Goal: Information Seeking & Learning: Learn about a topic

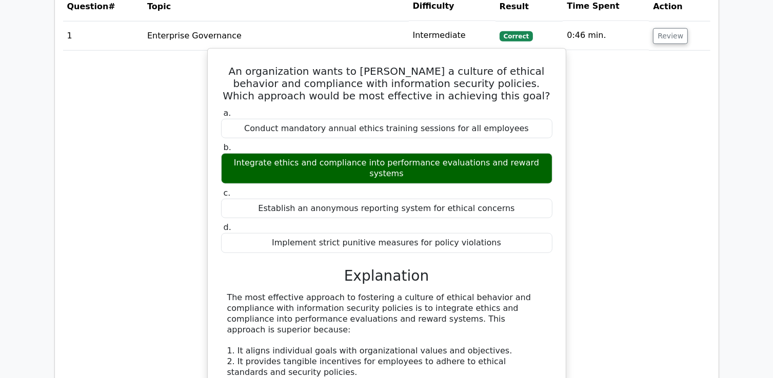
scroll to position [923, 0]
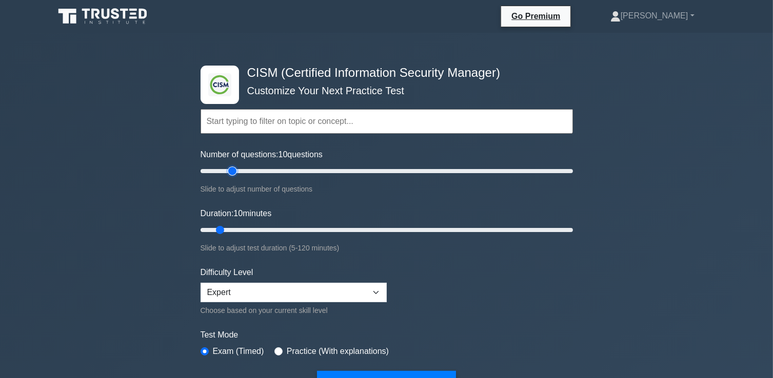
click at [235, 170] on input "Number of questions: 10 questions" at bounding box center [387, 171] width 372 height 12
type input "30"
click at [253, 172] on input "Number of questions: 20 questions" at bounding box center [387, 171] width 372 height 12
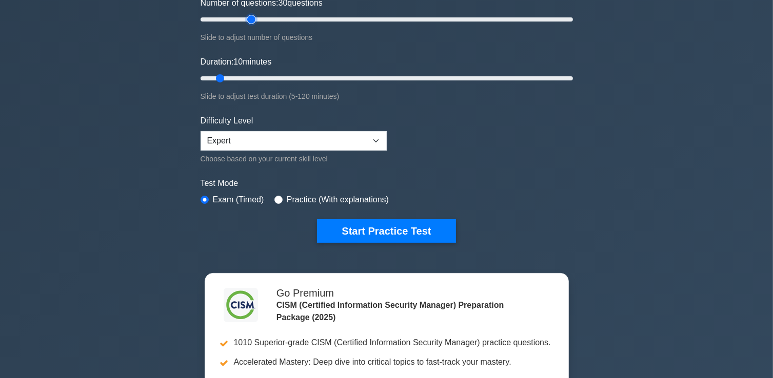
scroll to position [154, 0]
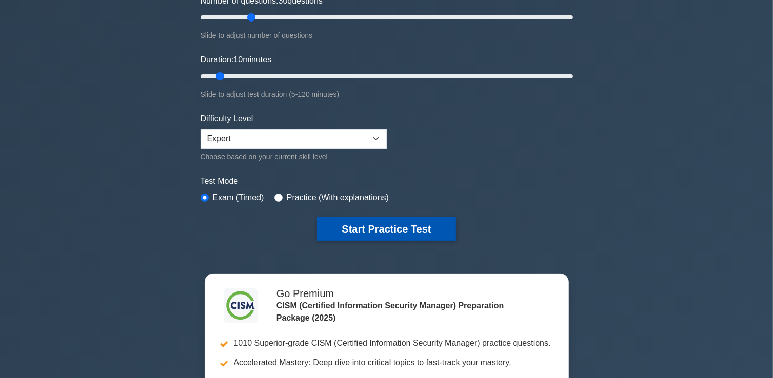
click at [377, 229] on button "Start Practice Test" at bounding box center [386, 229] width 138 height 24
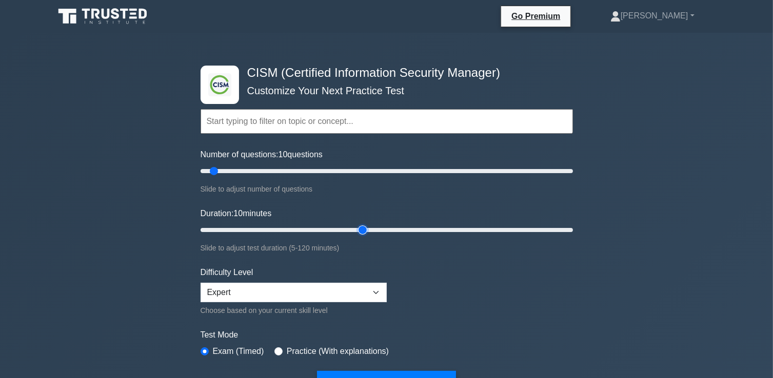
type input "55"
click at [358, 230] on input "Duration: 10 minutes" at bounding box center [387, 230] width 372 height 12
click at [358, 230] on input "Duration: 55 minutes" at bounding box center [387, 230] width 372 height 12
click at [270, 172] on input "Number of questions: 10 questions" at bounding box center [387, 171] width 372 height 12
click at [279, 171] on input "Number of questions: 40 questions" at bounding box center [387, 171] width 372 height 12
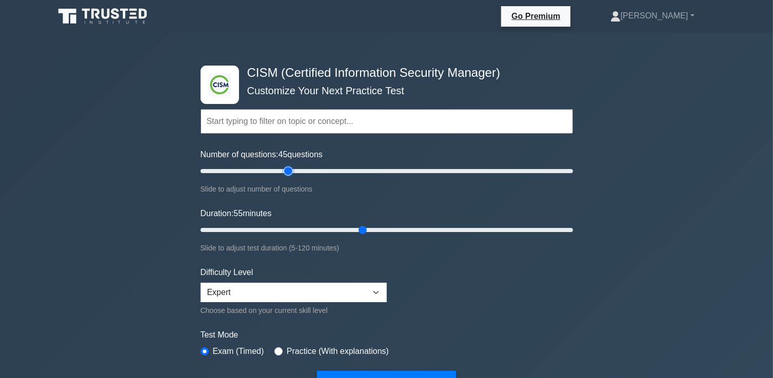
click at [288, 171] on input "Number of questions: 45 questions" at bounding box center [387, 171] width 372 height 12
click at [297, 169] on input "Number of questions: 55 questions" at bounding box center [387, 171] width 372 height 12
type input "60"
click at [307, 167] on input "Number of questions: 55 questions" at bounding box center [387, 171] width 372 height 12
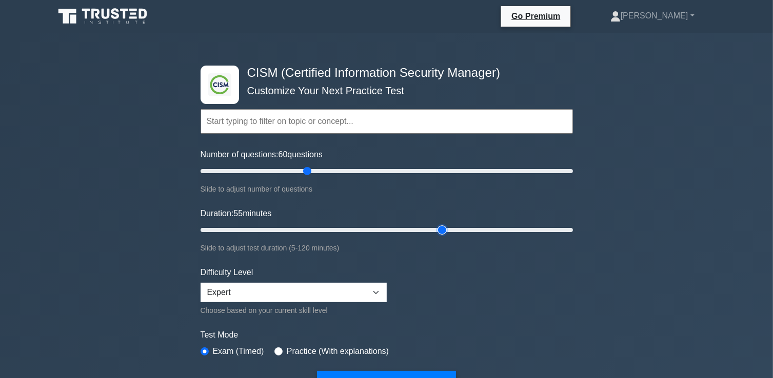
click at [439, 226] on input "Duration: 55 minutes" at bounding box center [387, 230] width 372 height 12
type input "90"
click at [472, 229] on input "Duration: 80 minutes" at bounding box center [387, 230] width 372 height 12
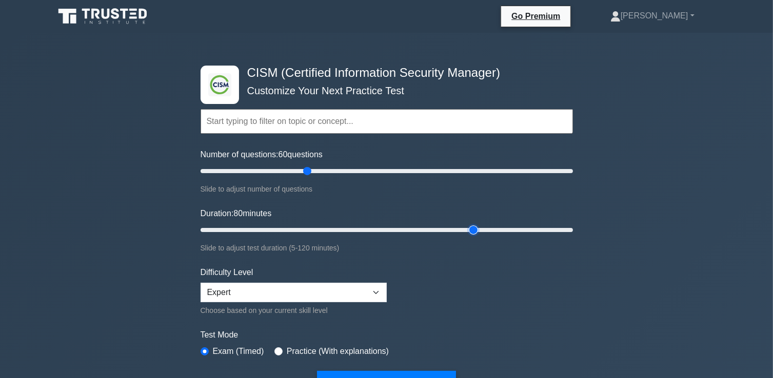
click at [472, 229] on input "Duration: 80 minutes" at bounding box center [387, 230] width 372 height 12
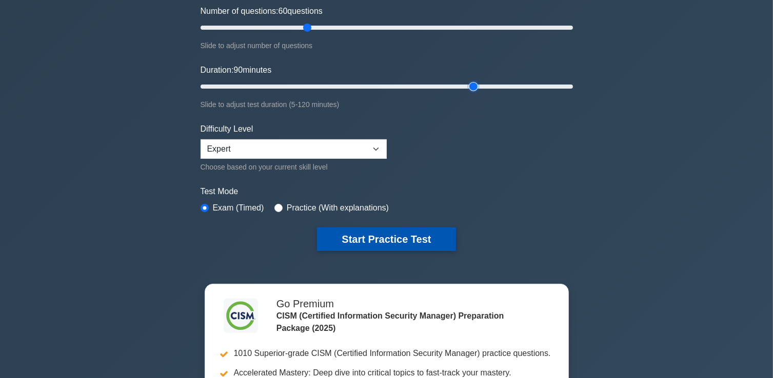
scroll to position [154, 0]
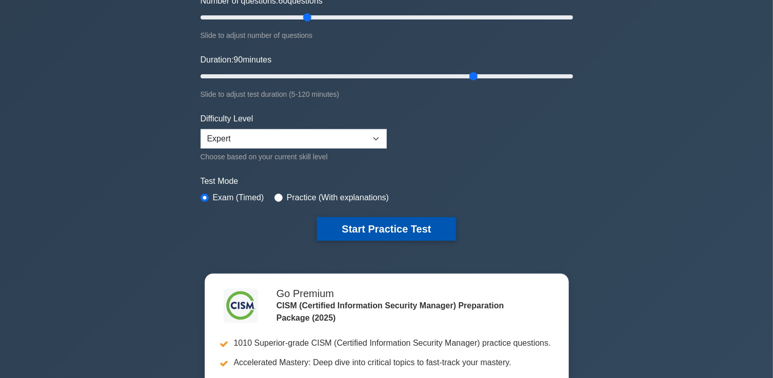
click at [391, 230] on button "Start Practice Test" at bounding box center [386, 229] width 138 height 24
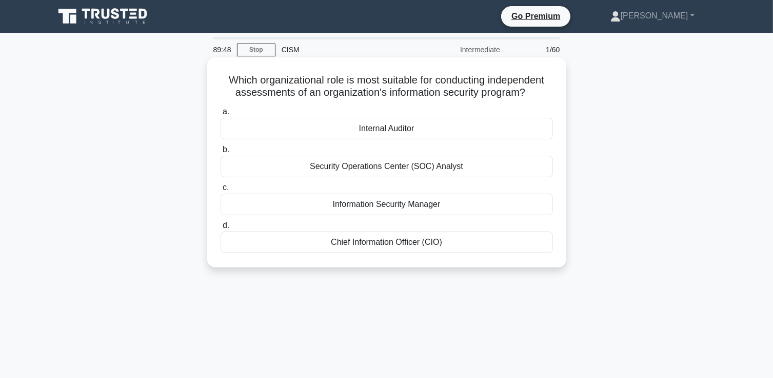
click at [367, 133] on div "Internal Auditor" at bounding box center [387, 129] width 332 height 22
click at [221, 115] on input "a. Internal Auditor" at bounding box center [221, 112] width 0 height 7
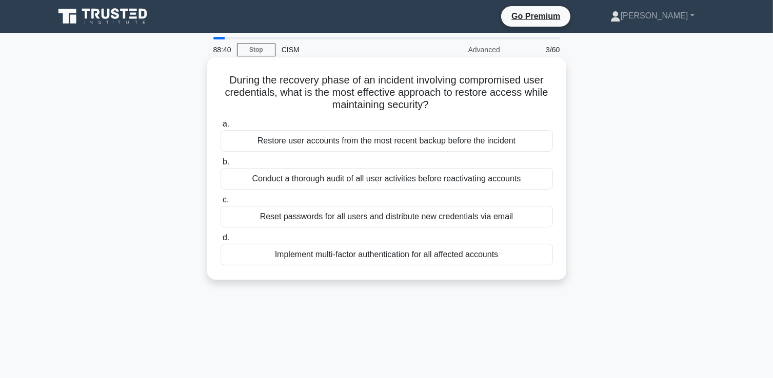
click at [383, 218] on div "Reset passwords for all users and distribute new credentials via email" at bounding box center [387, 217] width 332 height 22
click at [221, 204] on input "c. Reset passwords for all users and distribute new credentials via email" at bounding box center [221, 200] width 0 height 7
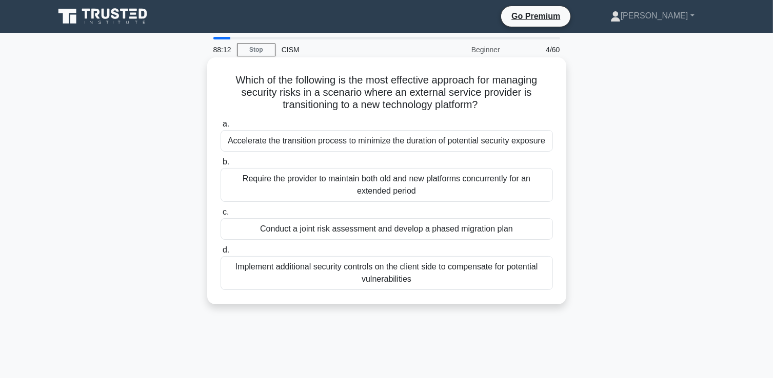
click at [455, 232] on div "Conduct a joint risk assessment and develop a phased migration plan" at bounding box center [387, 229] width 332 height 22
click at [221, 216] on input "c. Conduct a joint risk assessment and develop a phased migration plan" at bounding box center [221, 212] width 0 height 7
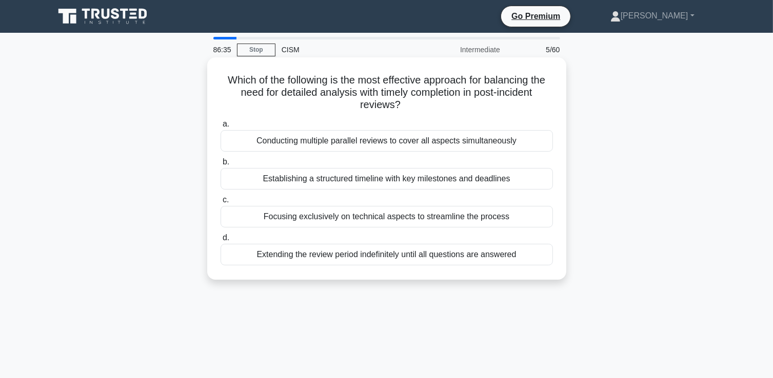
click at [291, 181] on div "Establishing a structured timeline with key milestones and deadlines" at bounding box center [387, 179] width 332 height 22
click at [221, 166] on input "b. Establishing a structured timeline with key milestones and deadlines" at bounding box center [221, 162] width 0 height 7
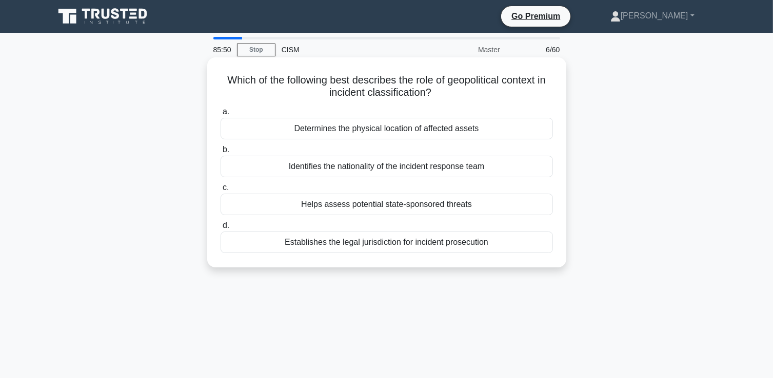
click at [382, 246] on div "Establishes the legal jurisdiction for incident prosecution" at bounding box center [387, 243] width 332 height 22
click at [221, 229] on input "d. Establishes the legal jurisdiction for incident prosecution" at bounding box center [221, 226] width 0 height 7
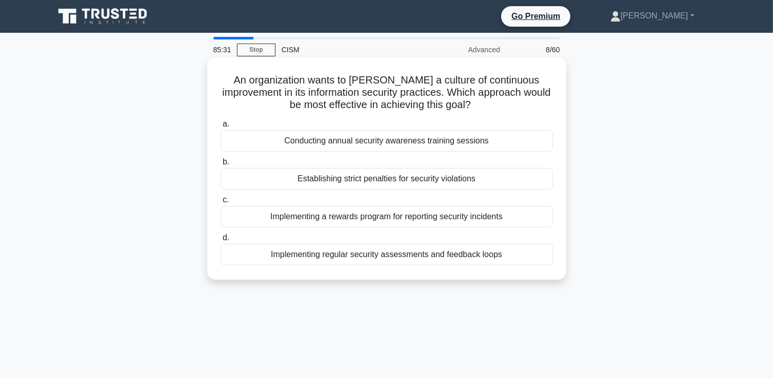
click at [481, 257] on div "Implementing regular security assessments and feedback loops" at bounding box center [387, 255] width 332 height 22
click at [221, 242] on input "d. Implementing regular security assessments and feedback loops" at bounding box center [221, 238] width 0 height 7
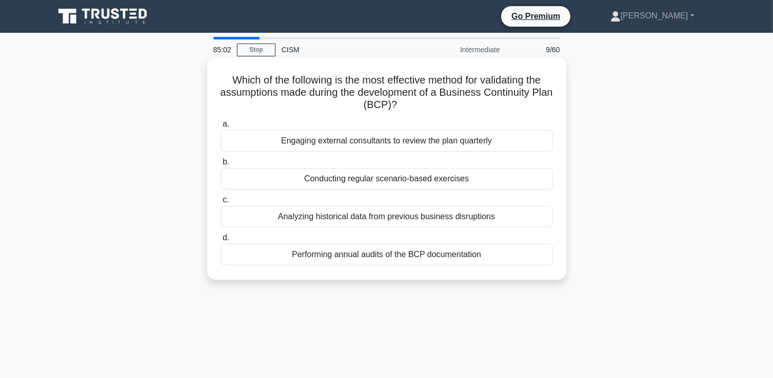
click at [404, 177] on div "Conducting regular scenario-based exercises" at bounding box center [387, 179] width 332 height 22
click at [221, 166] on input "b. Conducting regular scenario-based exercises" at bounding box center [221, 162] width 0 height 7
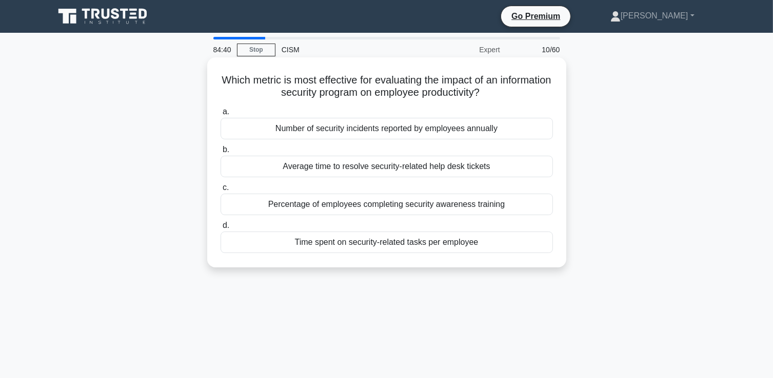
click at [331, 130] on div "Number of security incidents reported by employees annually" at bounding box center [387, 129] width 332 height 22
click at [221, 115] on input "a. Number of security incidents reported by employees annually" at bounding box center [221, 112] width 0 height 7
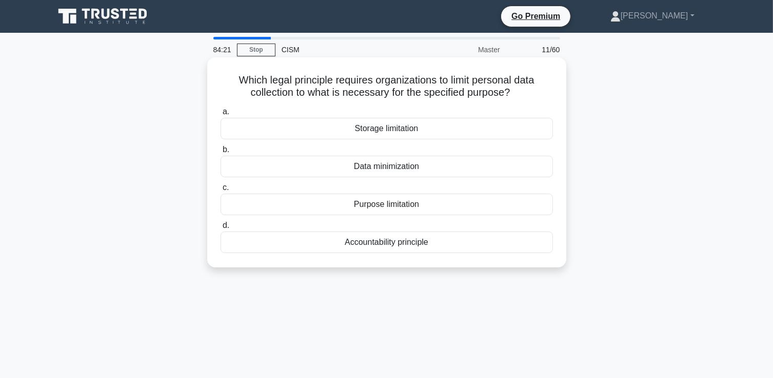
click at [413, 205] on div "Purpose limitation" at bounding box center [387, 205] width 332 height 22
click at [221, 191] on input "c. Purpose limitation" at bounding box center [221, 188] width 0 height 7
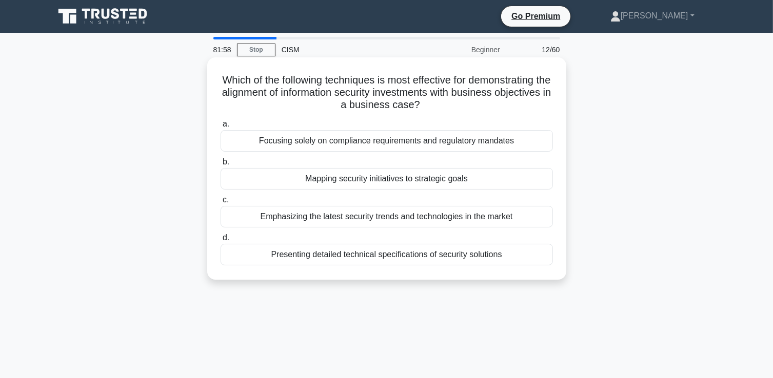
click at [333, 178] on div "Mapping security initiatives to strategic goals" at bounding box center [387, 179] width 332 height 22
click at [221, 166] on input "b. Mapping security initiatives to strategic goals" at bounding box center [221, 162] width 0 height 7
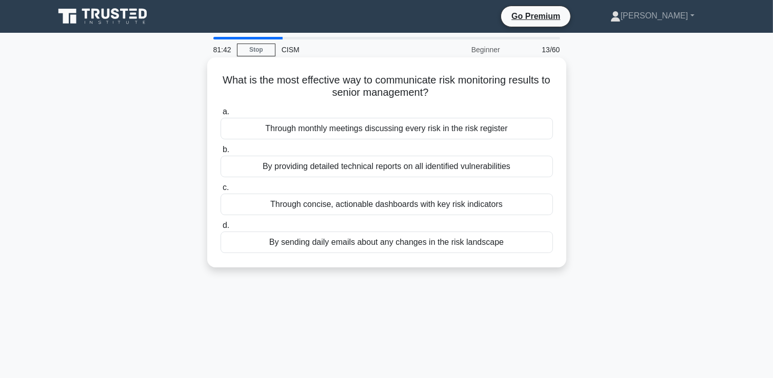
click at [324, 209] on div "Through concise, actionable dashboards with key risk indicators" at bounding box center [387, 205] width 332 height 22
click at [221, 191] on input "c. Through concise, actionable dashboards with key risk indicators" at bounding box center [221, 188] width 0 height 7
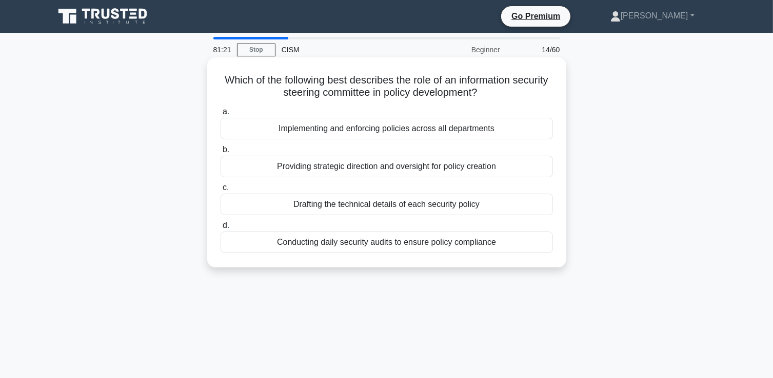
click at [327, 166] on div "Providing strategic direction and oversight for policy creation" at bounding box center [387, 167] width 332 height 22
click at [221, 153] on input "b. Providing strategic direction and oversight for policy creation" at bounding box center [221, 150] width 0 height 7
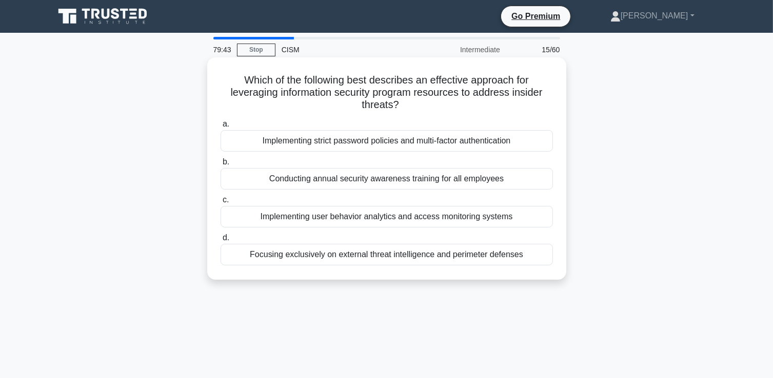
click at [299, 217] on div "Implementing user behavior analytics and access monitoring systems" at bounding box center [387, 217] width 332 height 22
click at [221, 204] on input "c. Implementing user behavior analytics and access monitoring systems" at bounding box center [221, 200] width 0 height 7
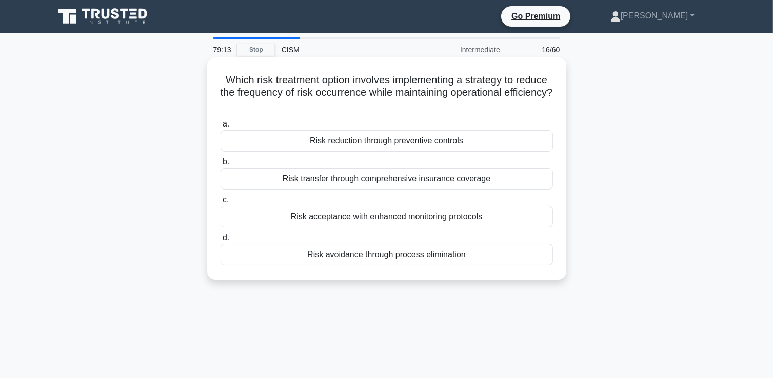
click at [408, 142] on div "Risk reduction through preventive controls" at bounding box center [387, 141] width 332 height 22
click at [221, 128] on input "a. Risk reduction through preventive controls" at bounding box center [221, 124] width 0 height 7
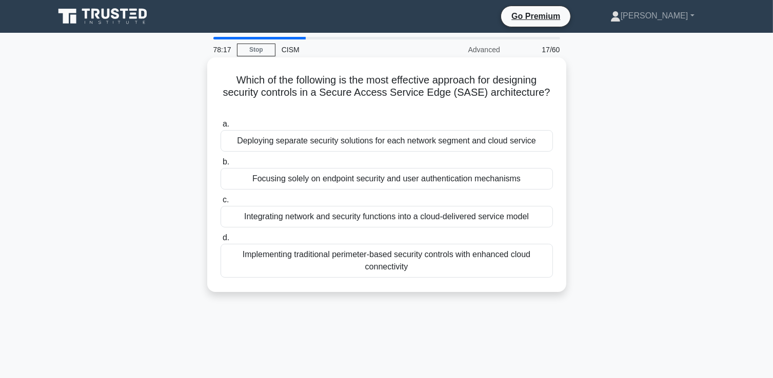
click at [404, 219] on div "Integrating network and security functions into a cloud-delivered service model" at bounding box center [387, 217] width 332 height 22
click at [221, 204] on input "c. Integrating network and security functions into a cloud-delivered service mo…" at bounding box center [221, 200] width 0 height 7
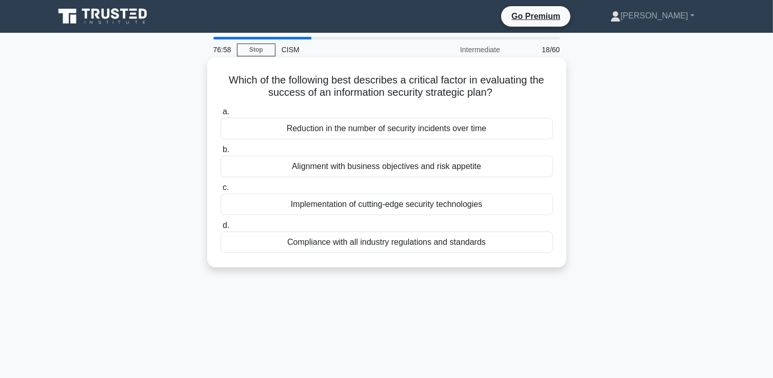
click at [431, 166] on div "Alignment with business objectives and risk appetite" at bounding box center [387, 167] width 332 height 22
click at [221, 153] on input "b. Alignment with business objectives and risk appetite" at bounding box center [221, 150] width 0 height 7
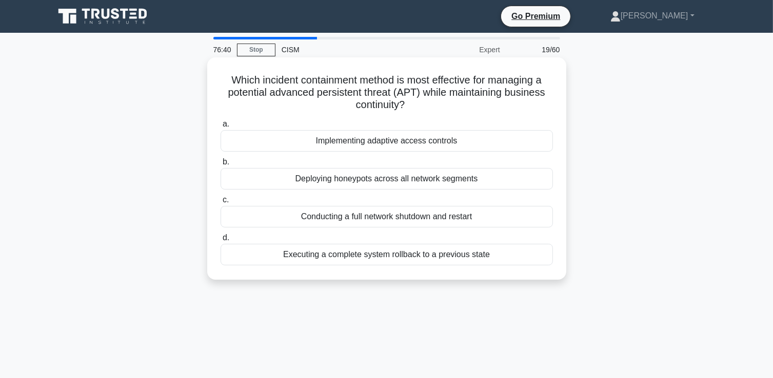
click at [375, 181] on div "Deploying honeypots across all network segments" at bounding box center [387, 179] width 332 height 22
click at [221, 166] on input "b. Deploying honeypots across all network segments" at bounding box center [221, 162] width 0 height 7
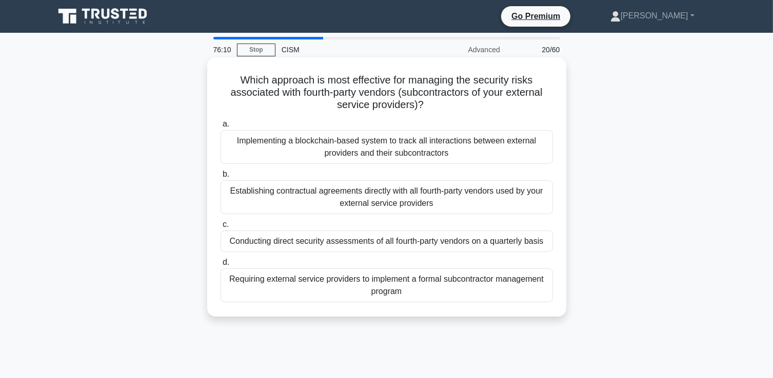
click at [388, 282] on div "Requiring external service providers to implement a formal subcontractor manage…" at bounding box center [387, 286] width 332 height 34
click at [221, 266] on input "d. Requiring external service providers to implement a formal subcontractor man…" at bounding box center [221, 263] width 0 height 7
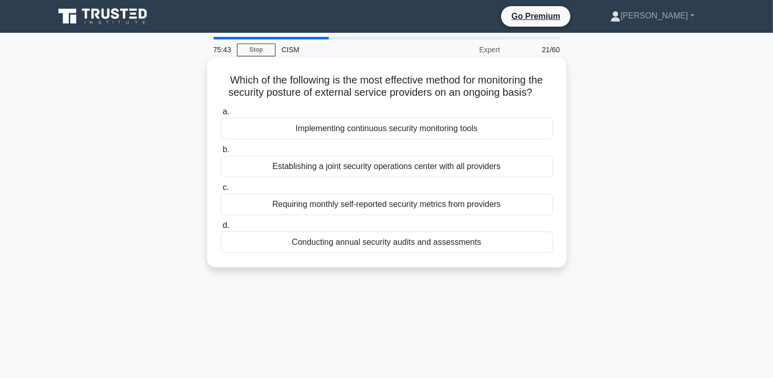
click at [355, 244] on div "Conducting annual security audits and assessments" at bounding box center [387, 243] width 332 height 22
click at [221, 229] on input "d. Conducting annual security audits and assessments" at bounding box center [221, 226] width 0 height 7
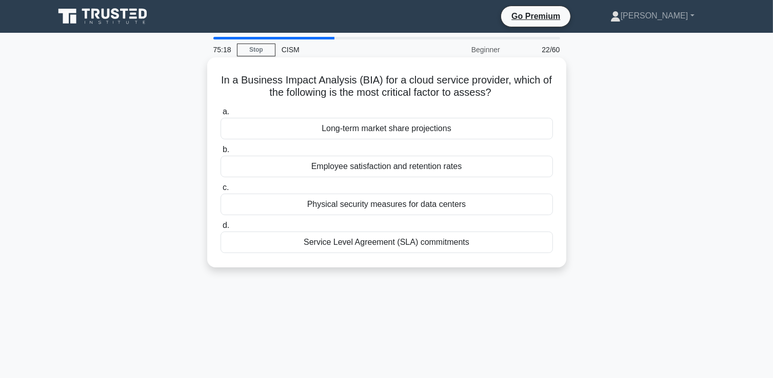
click at [384, 245] on div "Service Level Agreement (SLA) commitments" at bounding box center [387, 243] width 332 height 22
click at [221, 229] on input "d. Service Level Agreement (SLA) commitments" at bounding box center [221, 226] width 0 height 7
click at [431, 169] on div "Implementing automated vulnerability scanning tools" at bounding box center [387, 167] width 332 height 22
click at [221, 153] on input "b. Implementing automated vulnerability scanning tools" at bounding box center [221, 150] width 0 height 7
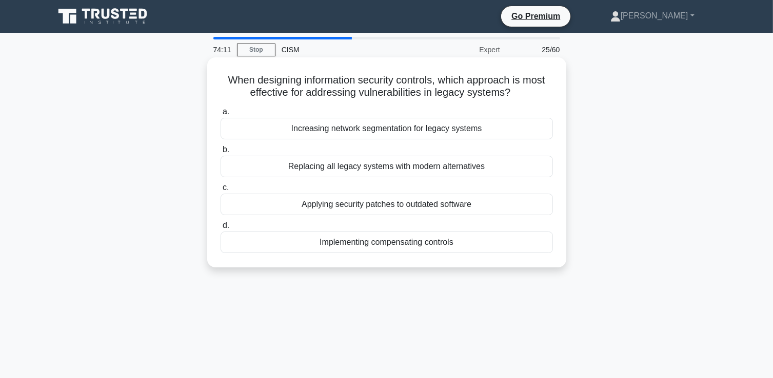
click at [406, 242] on div "Implementing compensating controls" at bounding box center [387, 243] width 332 height 22
click at [221, 229] on input "d. Implementing compensating controls" at bounding box center [221, 226] width 0 height 7
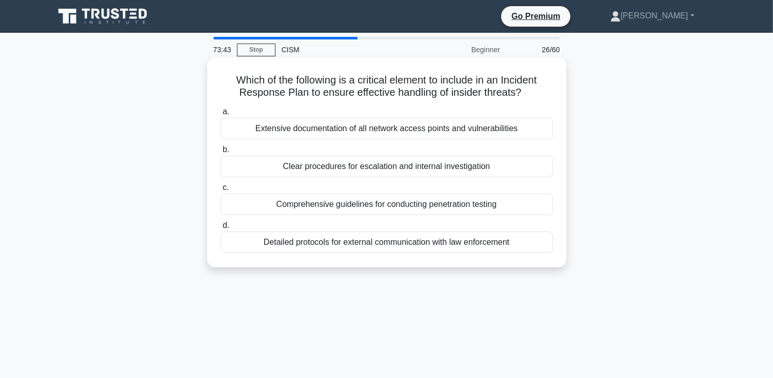
click at [303, 169] on div "Clear procedures for escalation and internal investigation" at bounding box center [387, 167] width 332 height 22
click at [221, 153] on input "b. Clear procedures for escalation and internal investigation" at bounding box center [221, 150] width 0 height 7
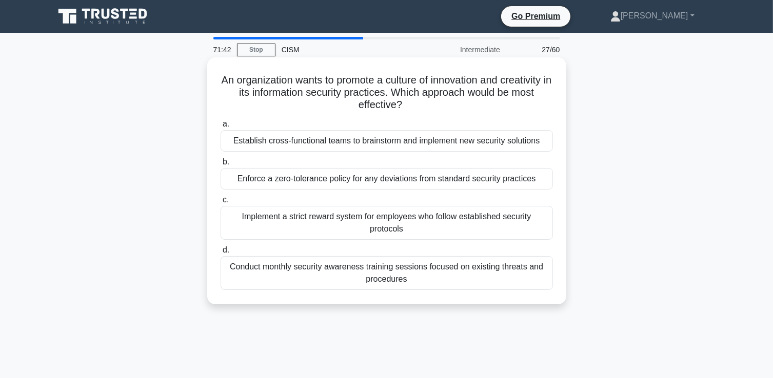
click at [289, 142] on div "Establish cross-functional teams to brainstorm and implement new security solut…" at bounding box center [387, 141] width 332 height 22
click at [221, 128] on input "a. Establish cross-functional teams to brainstorm and implement new security so…" at bounding box center [221, 124] width 0 height 7
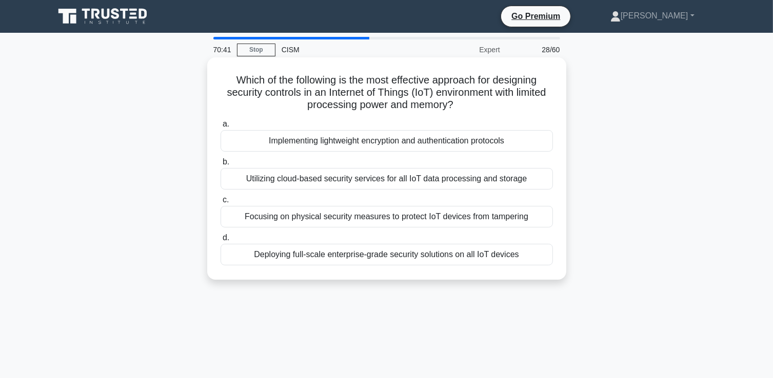
click at [460, 217] on div "Focusing on physical security measures to protect IoT devices from tampering" at bounding box center [387, 217] width 332 height 22
click at [221, 204] on input "c. Focusing on physical security measures to protect IoT devices from tampering" at bounding box center [221, 200] width 0 height 7
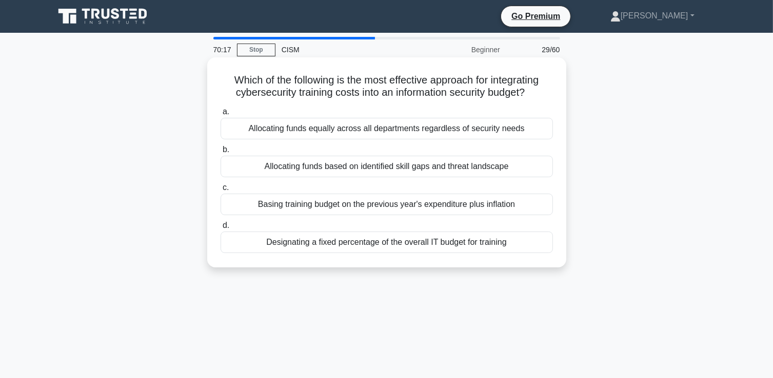
click at [345, 169] on div "Allocating funds based on identified skill gaps and threat landscape" at bounding box center [387, 167] width 332 height 22
click at [221, 153] on input "b. Allocating funds based on identified skill gaps and threat landscape" at bounding box center [221, 150] width 0 height 7
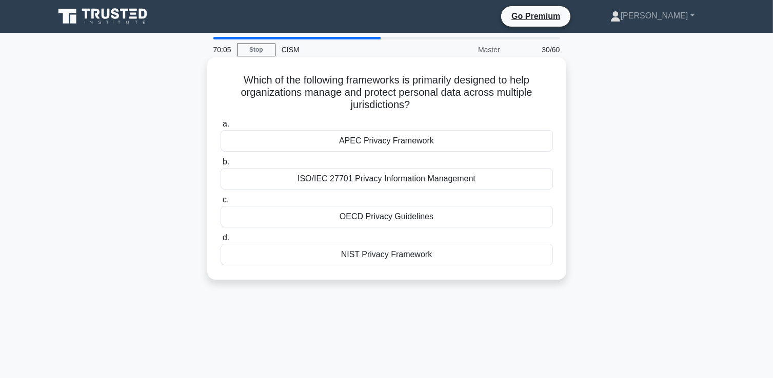
click at [389, 217] on div "OECD Privacy Guidelines" at bounding box center [387, 217] width 332 height 22
click at [221, 204] on input "c. OECD Privacy Guidelines" at bounding box center [221, 200] width 0 height 7
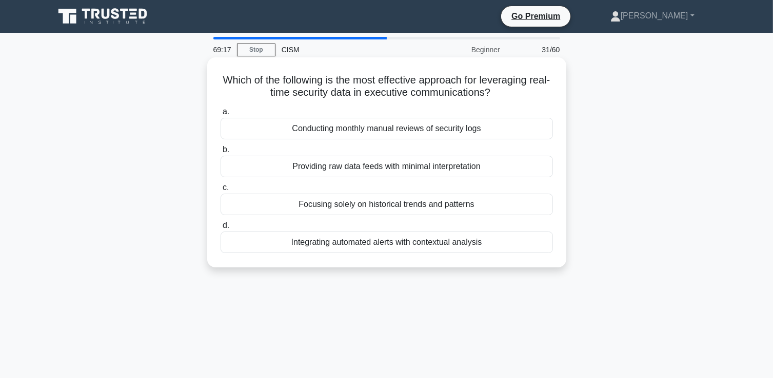
click at [429, 246] on div "Integrating automated alerts with contextual analysis" at bounding box center [387, 243] width 332 height 22
click at [221, 229] on input "d. Integrating automated alerts with contextual analysis" at bounding box center [221, 226] width 0 height 7
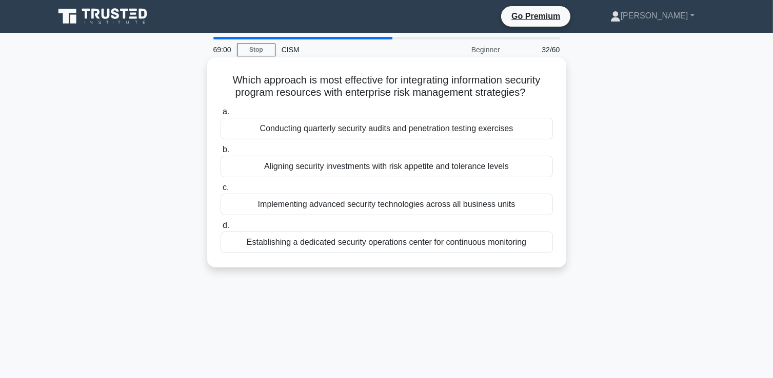
click at [408, 166] on div "Aligning security investments with risk appetite and tolerance levels" at bounding box center [387, 167] width 332 height 22
click at [221, 153] on input "b. Aligning security investments with risk appetite and tolerance levels" at bounding box center [221, 150] width 0 height 7
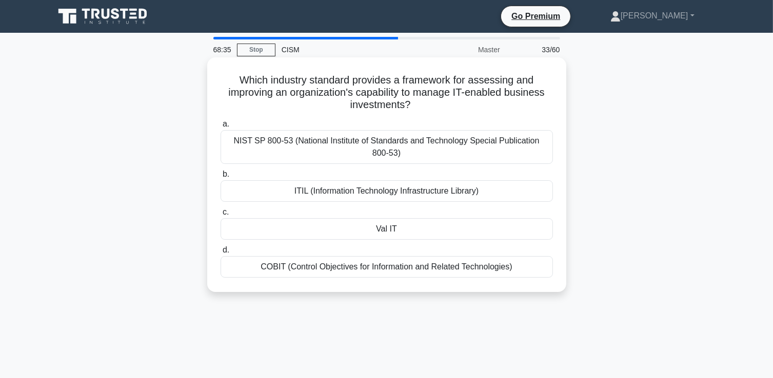
click at [427, 266] on div "COBIT (Control Objectives for Information and Related Technologies)" at bounding box center [387, 267] width 332 height 22
click at [221, 254] on input "d. COBIT (Control Objectives for Information and Related Technologies)" at bounding box center [221, 250] width 0 height 7
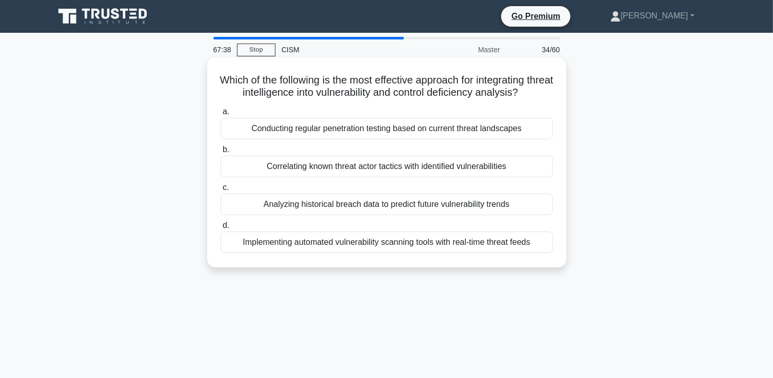
click at [351, 241] on div "Implementing automated vulnerability scanning tools with real-time threat feeds" at bounding box center [387, 243] width 332 height 22
click at [221, 229] on input "d. Implementing automated vulnerability scanning tools with real-time threat fe…" at bounding box center [221, 226] width 0 height 7
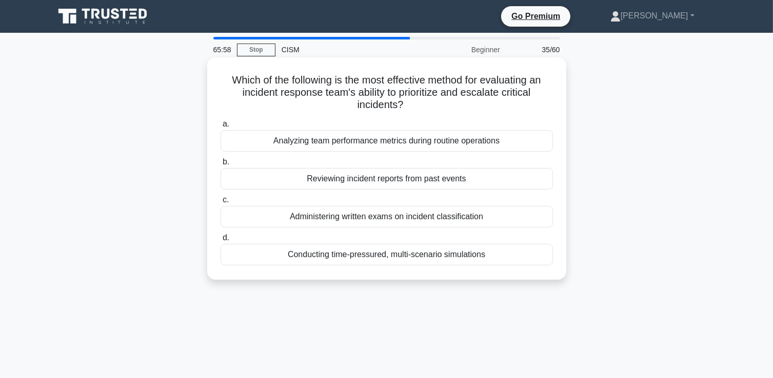
click at [364, 255] on div "Conducting time-pressured, multi-scenario simulations" at bounding box center [387, 255] width 332 height 22
click at [221, 242] on input "d. Conducting time-pressured, multi-scenario simulations" at bounding box center [221, 238] width 0 height 7
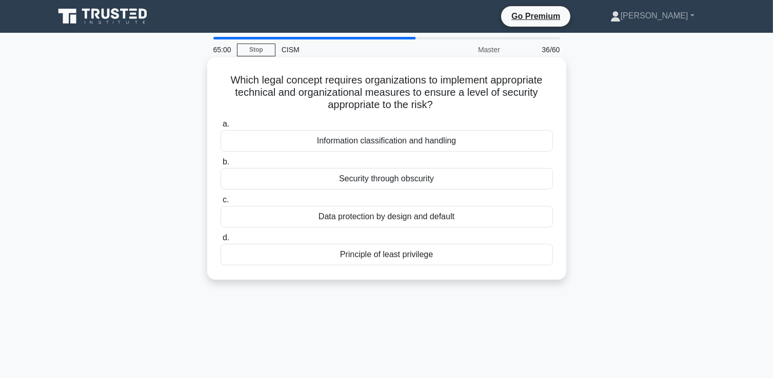
click at [353, 257] on div "Principle of least privilege" at bounding box center [387, 255] width 332 height 22
click at [221, 242] on input "d. Principle of least privilege" at bounding box center [221, 238] width 0 height 7
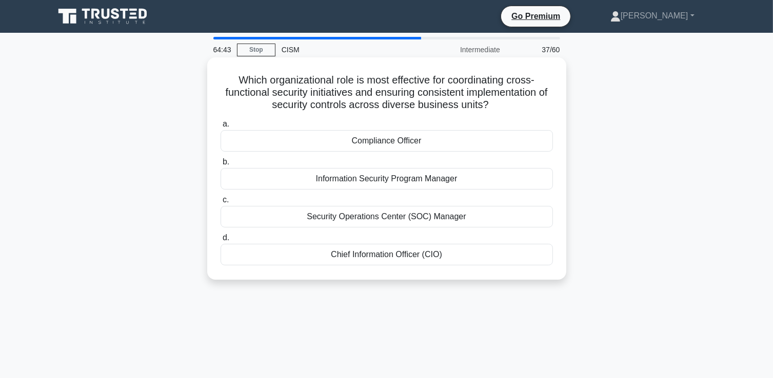
click at [361, 183] on div "Information Security Program Manager" at bounding box center [387, 179] width 332 height 22
click at [221, 166] on input "b. Information Security Program Manager" at bounding box center [221, 162] width 0 height 7
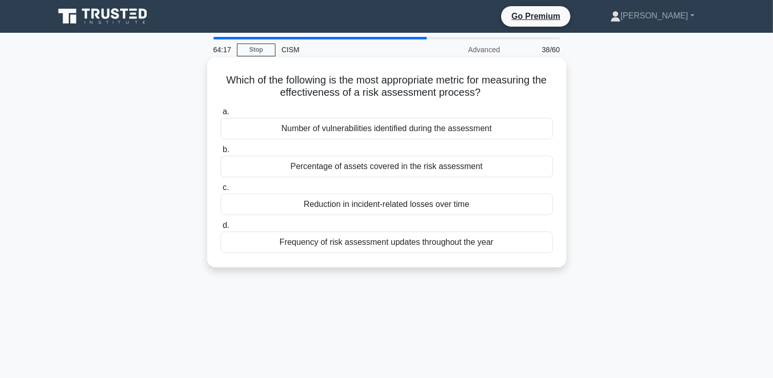
click at [421, 206] on div "Reduction in incident-related losses over time" at bounding box center [387, 205] width 332 height 22
click at [221, 191] on input "c. Reduction in incident-related losses over time" at bounding box center [221, 188] width 0 height 7
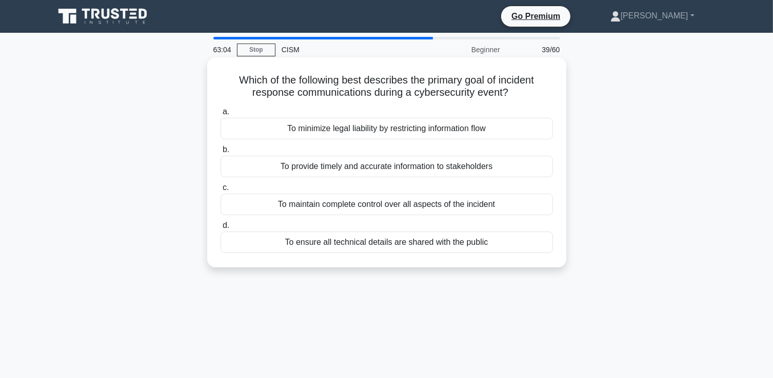
click at [374, 167] on div "To provide timely and accurate information to stakeholders" at bounding box center [387, 167] width 332 height 22
click at [221, 153] on input "b. To provide timely and accurate information to stakeholders" at bounding box center [221, 150] width 0 height 7
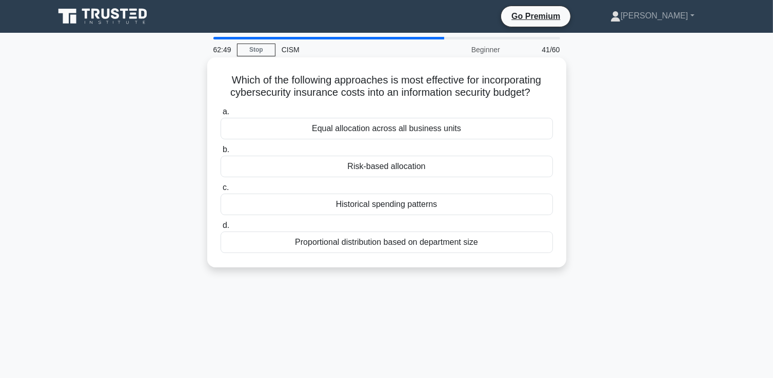
click at [375, 167] on div "Risk-based allocation" at bounding box center [387, 167] width 332 height 22
click at [221, 153] on input "b. Risk-based allocation" at bounding box center [221, 150] width 0 height 7
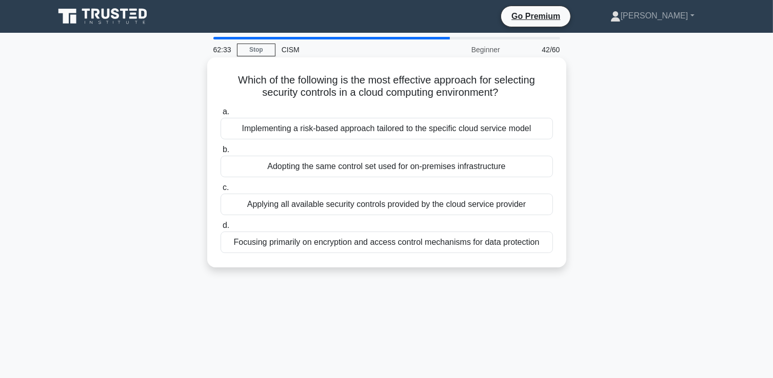
click at [350, 131] on div "Implementing a risk-based approach tailored to the specific cloud service model" at bounding box center [387, 129] width 332 height 22
click at [221, 115] on input "a. Implementing a risk-based approach tailored to the specific cloud service mo…" at bounding box center [221, 112] width 0 height 7
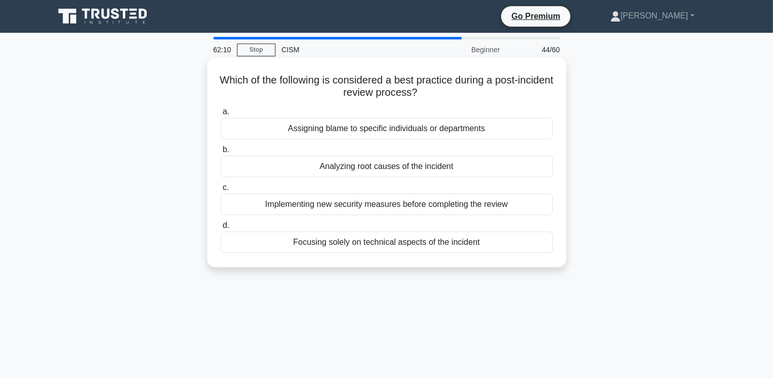
click at [542, 165] on div "Analyzing root causes of the incident" at bounding box center [387, 167] width 332 height 22
click at [221, 153] on input "b. Analyzing root causes of the incident" at bounding box center [221, 150] width 0 height 7
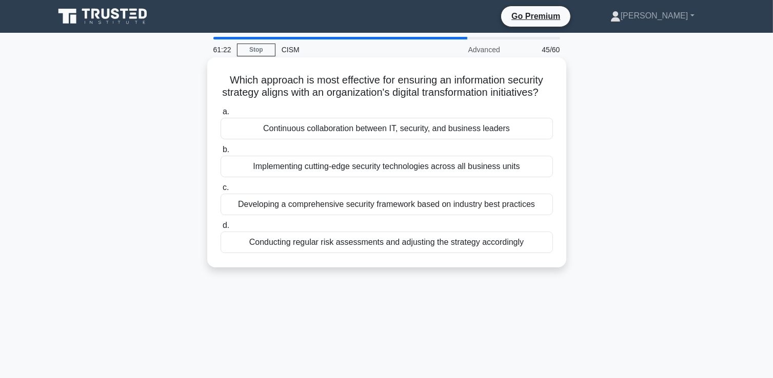
click at [397, 139] on div "Continuous collaboration between IT, security, and business leaders" at bounding box center [387, 129] width 332 height 22
click at [221, 115] on input "a. Continuous collaboration between IT, security, and business leaders" at bounding box center [221, 112] width 0 height 7
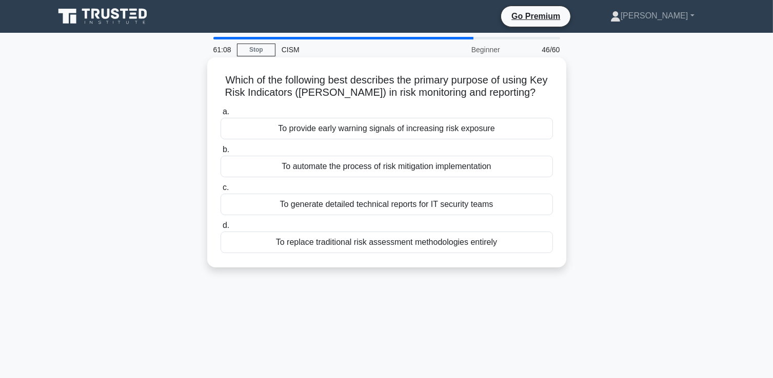
click at [517, 131] on div "To provide early warning signals of increasing risk exposure" at bounding box center [387, 129] width 332 height 22
click at [221, 115] on input "a. To provide early warning signals of increasing risk exposure" at bounding box center [221, 112] width 0 height 7
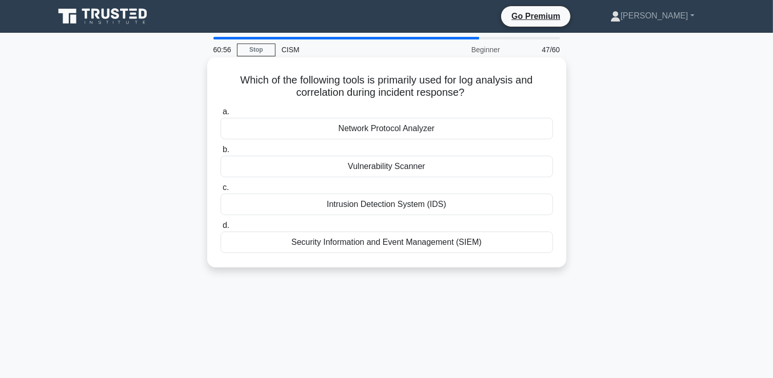
click at [552, 242] on div "d. Security Information and Event Management (SIEM)" at bounding box center [386, 236] width 345 height 34
click at [550, 241] on div "Security Information and Event Management (SIEM)" at bounding box center [387, 243] width 332 height 22
click at [221, 229] on input "d. Security Information and Event Management (SIEM)" at bounding box center [221, 226] width 0 height 7
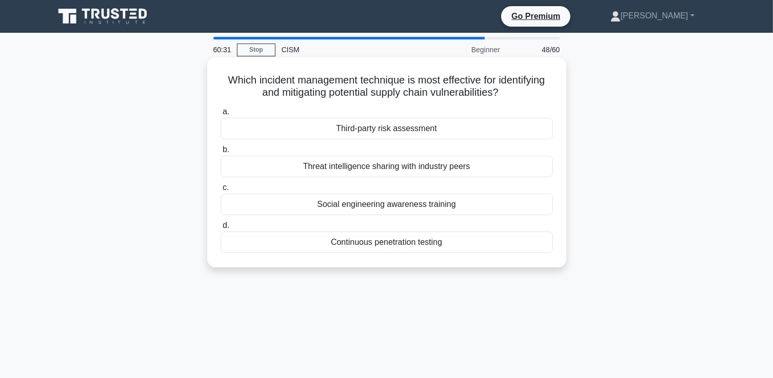
click at [496, 128] on div "Third-party risk assessment" at bounding box center [387, 129] width 332 height 22
click at [221, 115] on input "a. Third-party risk assessment" at bounding box center [221, 112] width 0 height 7
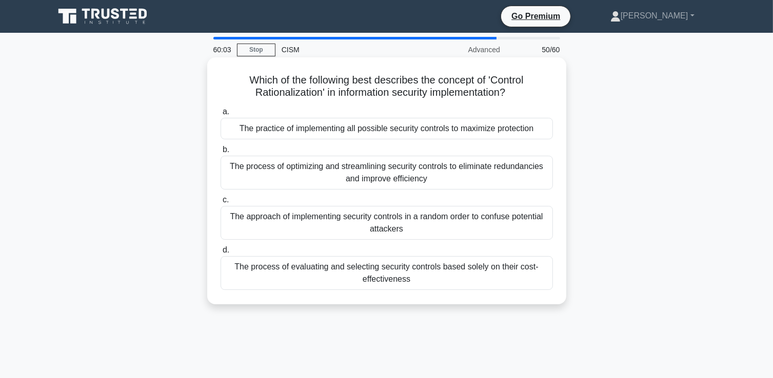
click at [410, 273] on div "The process of evaluating and selecting security controls based solely on their…" at bounding box center [387, 273] width 332 height 34
click at [221, 254] on input "d. The process of evaluating and selecting security controls based solely on th…" at bounding box center [221, 250] width 0 height 7
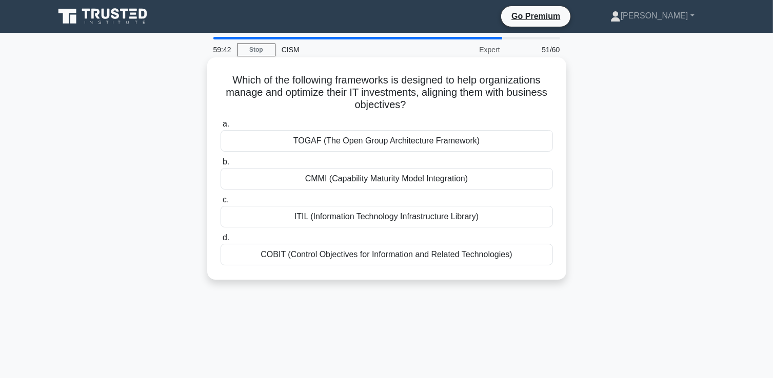
click at [331, 253] on div "COBIT (Control Objectives for Information and Related Technologies)" at bounding box center [387, 255] width 332 height 22
click at [221, 242] on input "d. COBIT (Control Objectives for Information and Related Technologies)" at bounding box center [221, 238] width 0 height 7
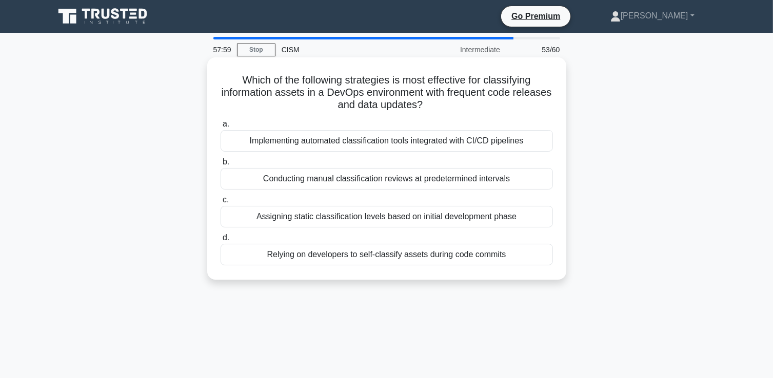
click at [389, 142] on div "Implementing automated classification tools integrated with CI/CD pipelines" at bounding box center [387, 141] width 332 height 22
click at [221, 128] on input "a. Implementing automated classification tools integrated with CI/CD pipelines" at bounding box center [221, 124] width 0 height 7
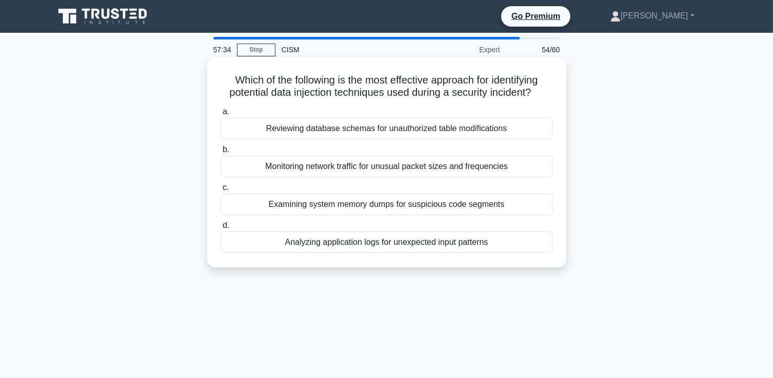
click at [388, 241] on div "Analyzing application logs for unexpected input patterns" at bounding box center [387, 243] width 332 height 22
click at [221, 229] on input "d. Analyzing application logs for unexpected input patterns" at bounding box center [221, 226] width 0 height 7
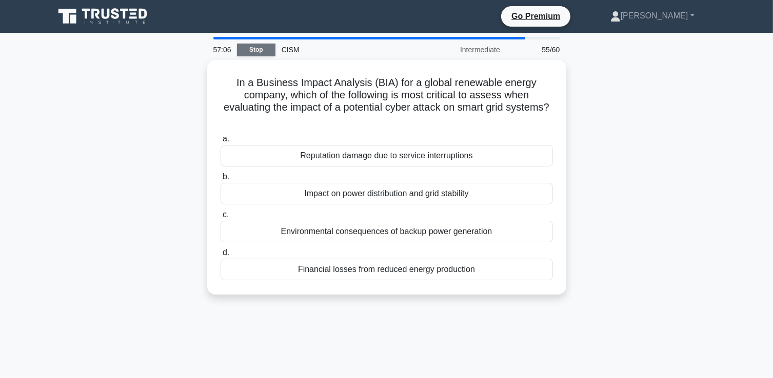
click at [258, 51] on link "Stop" at bounding box center [256, 50] width 38 height 13
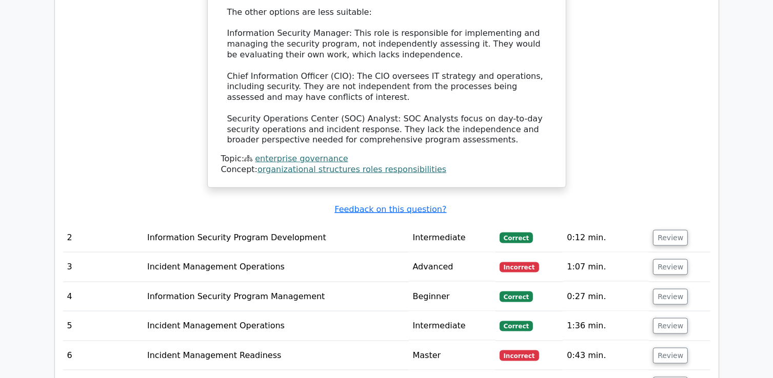
scroll to position [1385, 0]
